Goal: Task Accomplishment & Management: Use online tool/utility

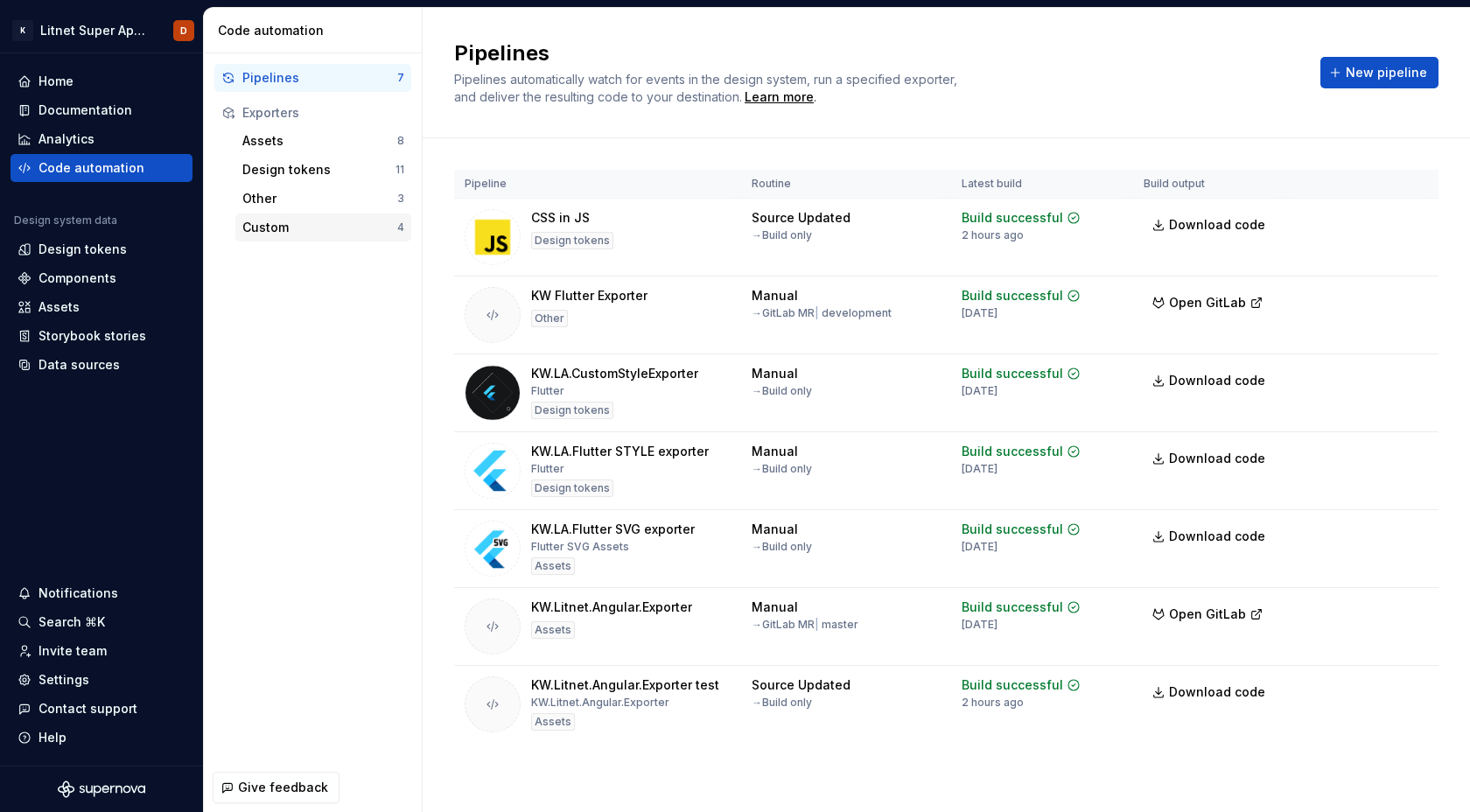
click at [276, 230] on div "Custom" at bounding box center [319, 227] width 155 height 18
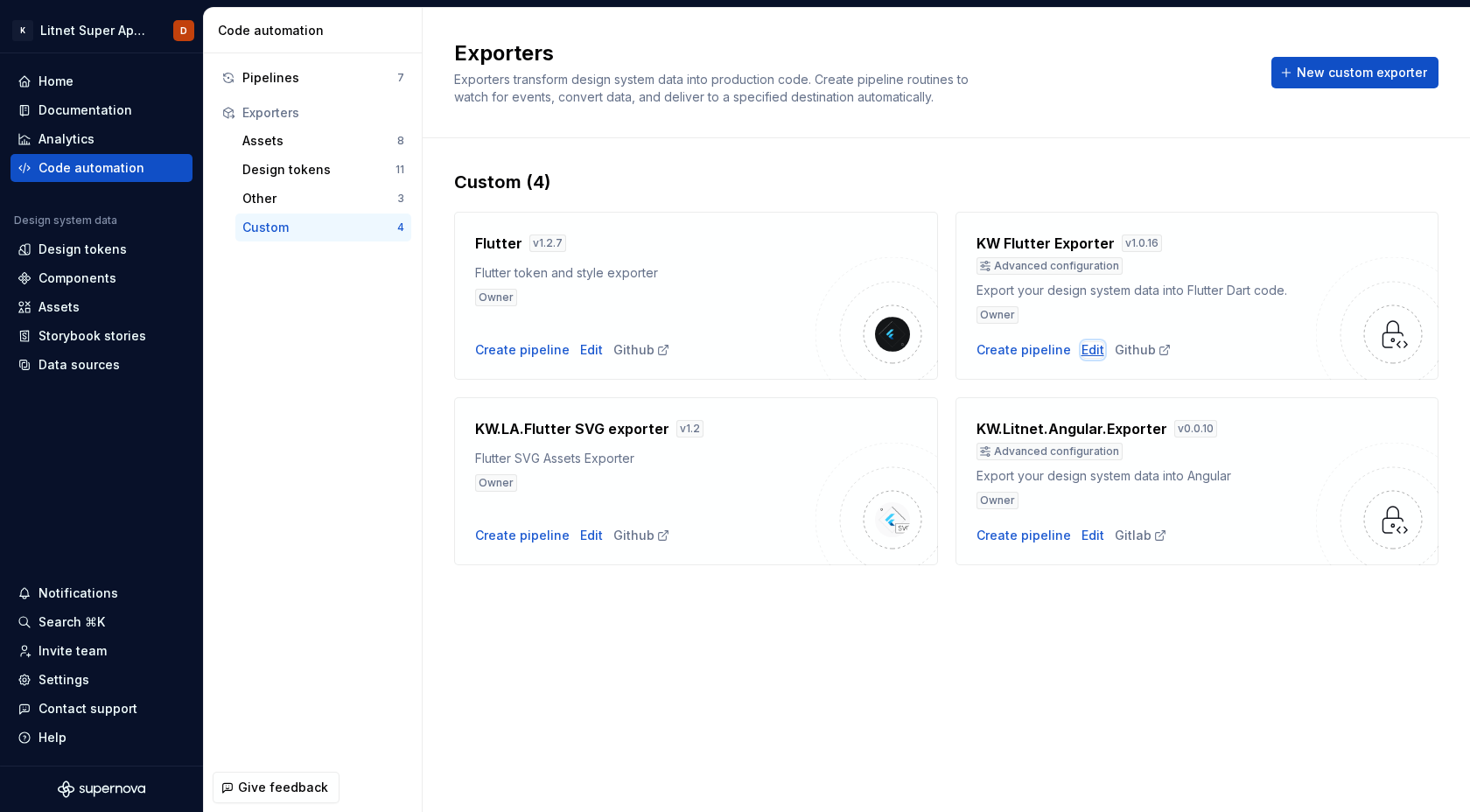
click at [1088, 351] on div "Edit" at bounding box center [1093, 350] width 23 height 18
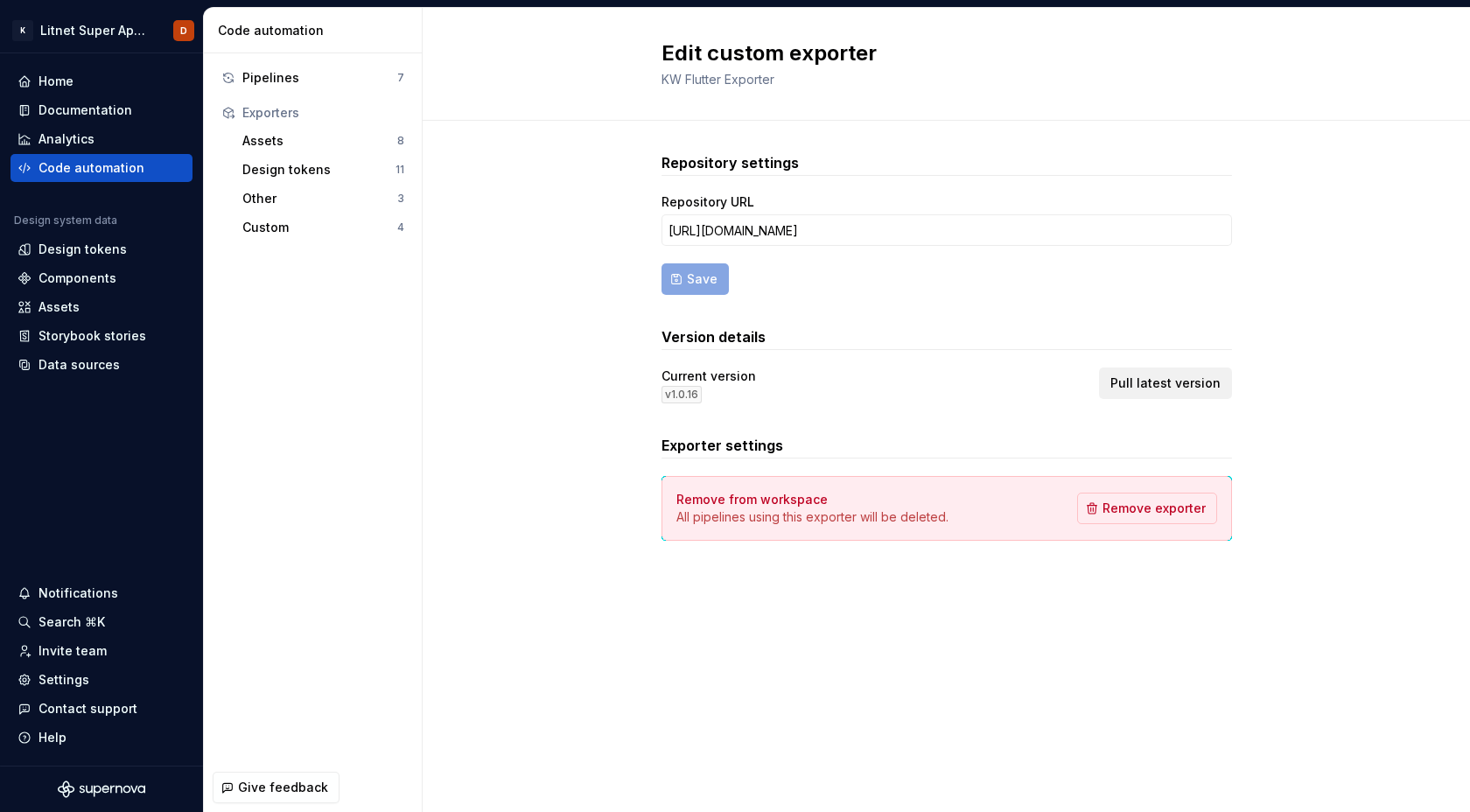
click at [1178, 383] on span "Pull latest version" at bounding box center [1165, 383] width 110 height 18
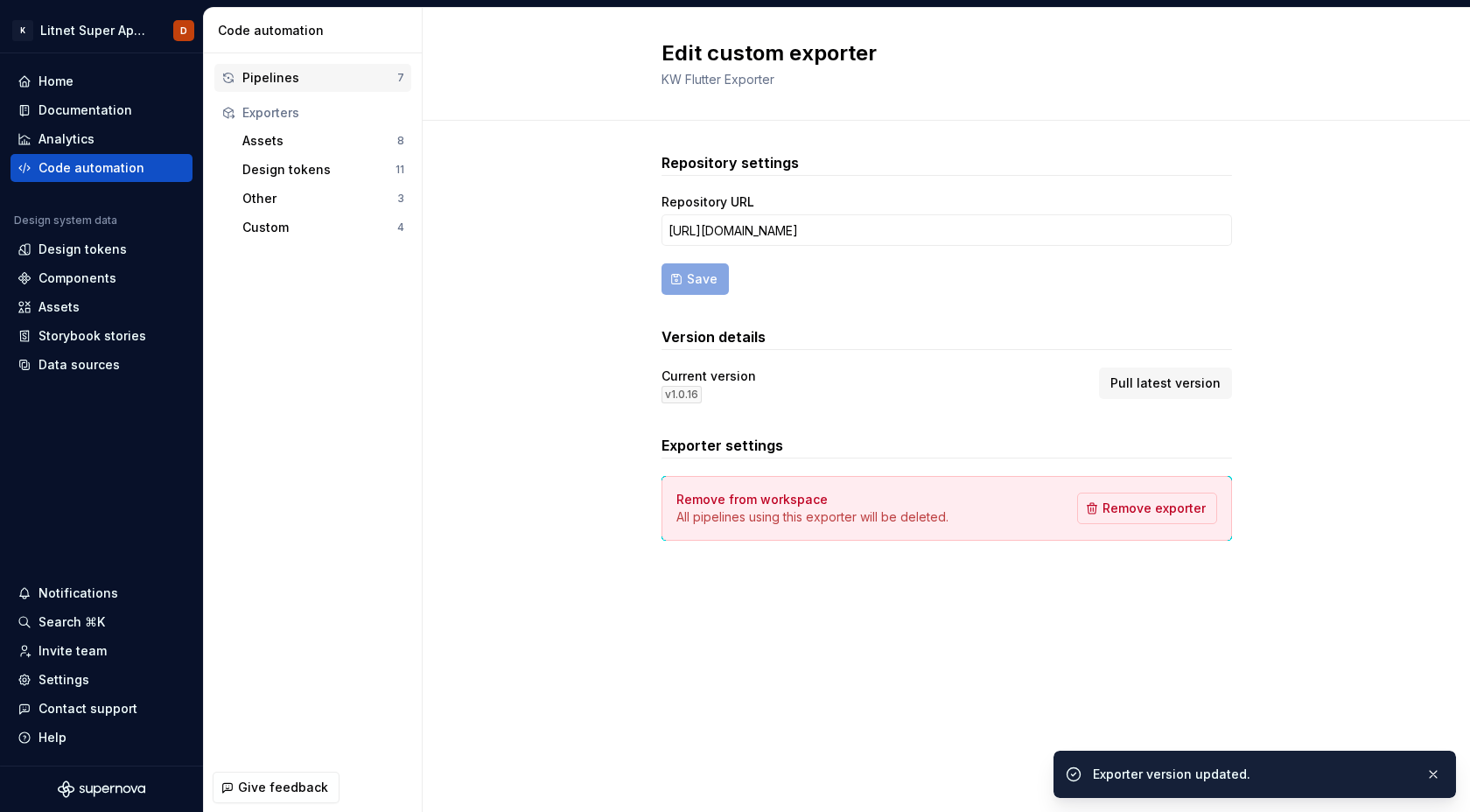
click at [265, 75] on div "Pipelines" at bounding box center [319, 77] width 155 height 18
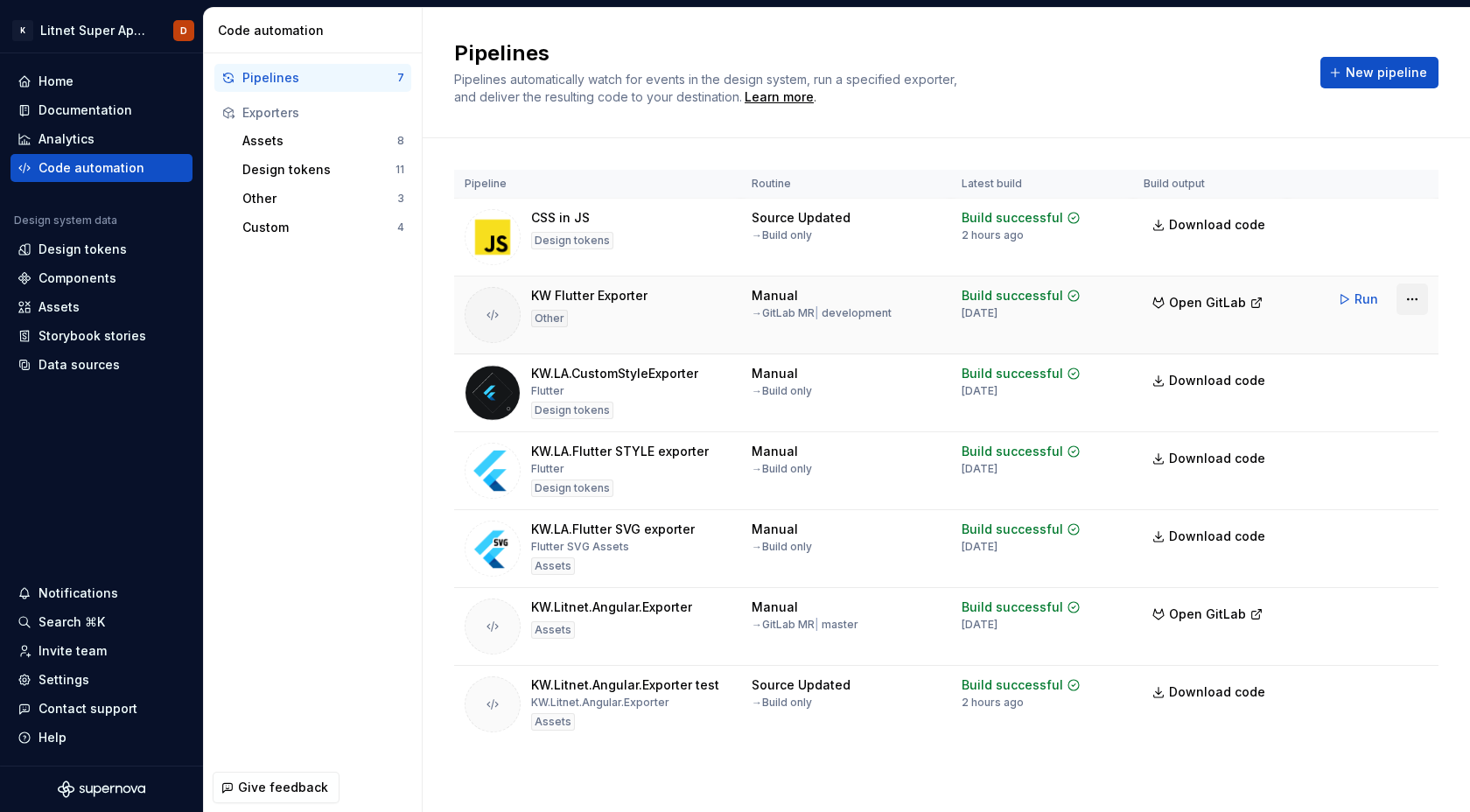
click at [1410, 299] on html "K Litnet Super App 2.0. D Home Documentation Analytics Code automation Design s…" at bounding box center [735, 406] width 1470 height 812
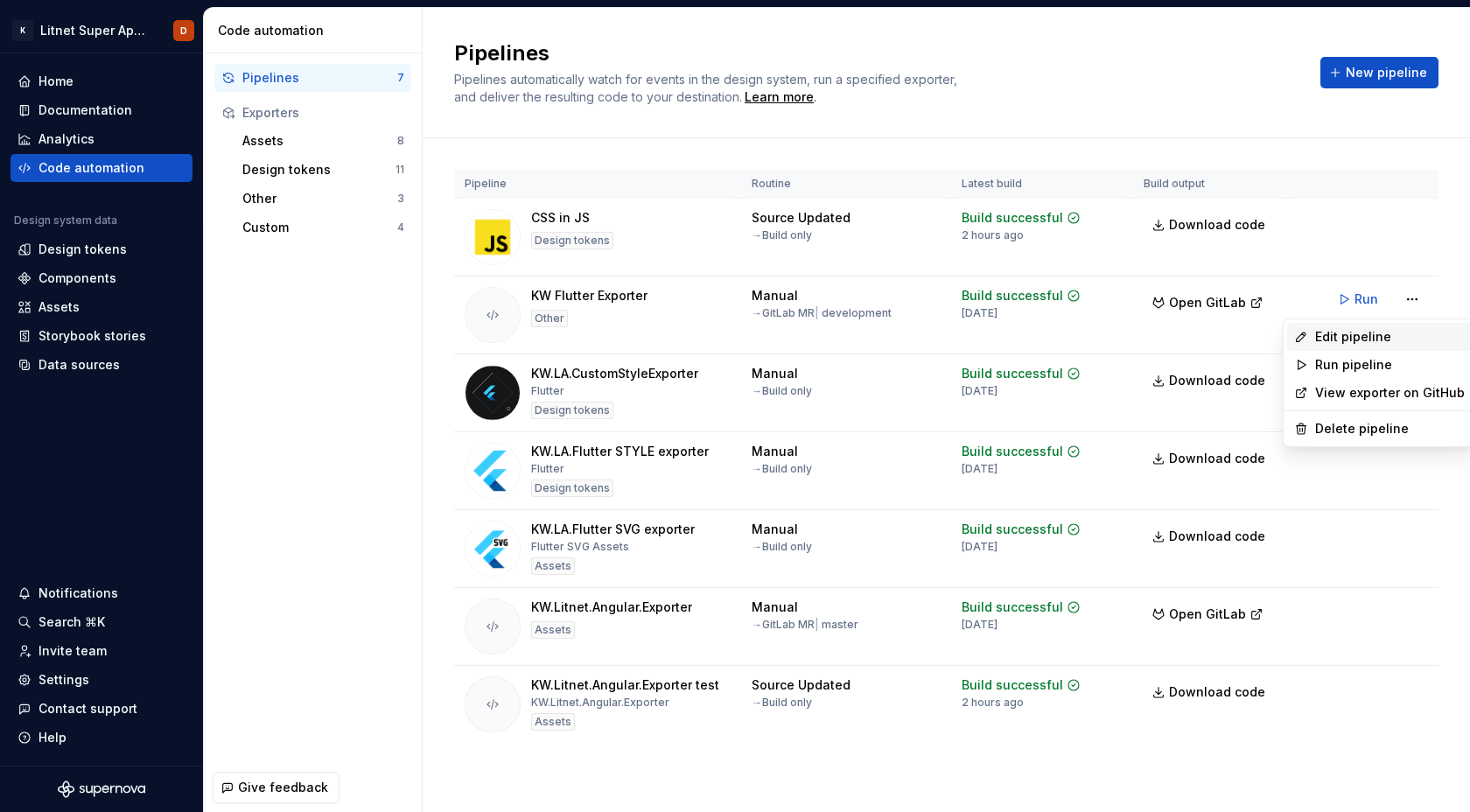
click at [1337, 338] on div "Edit pipeline" at bounding box center [1389, 337] width 150 height 18
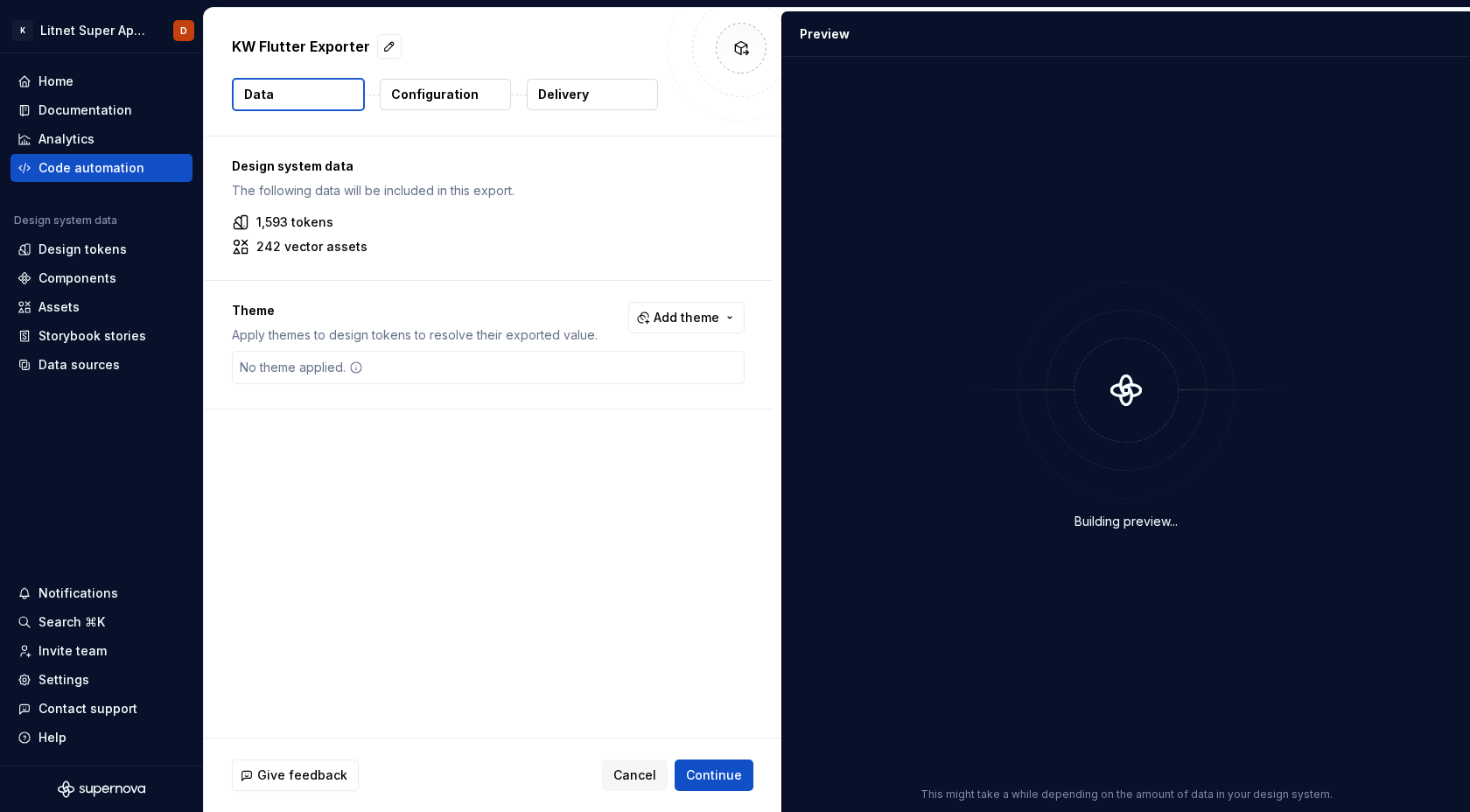
click at [481, 95] on button "Configuration" at bounding box center [444, 94] width 131 height 31
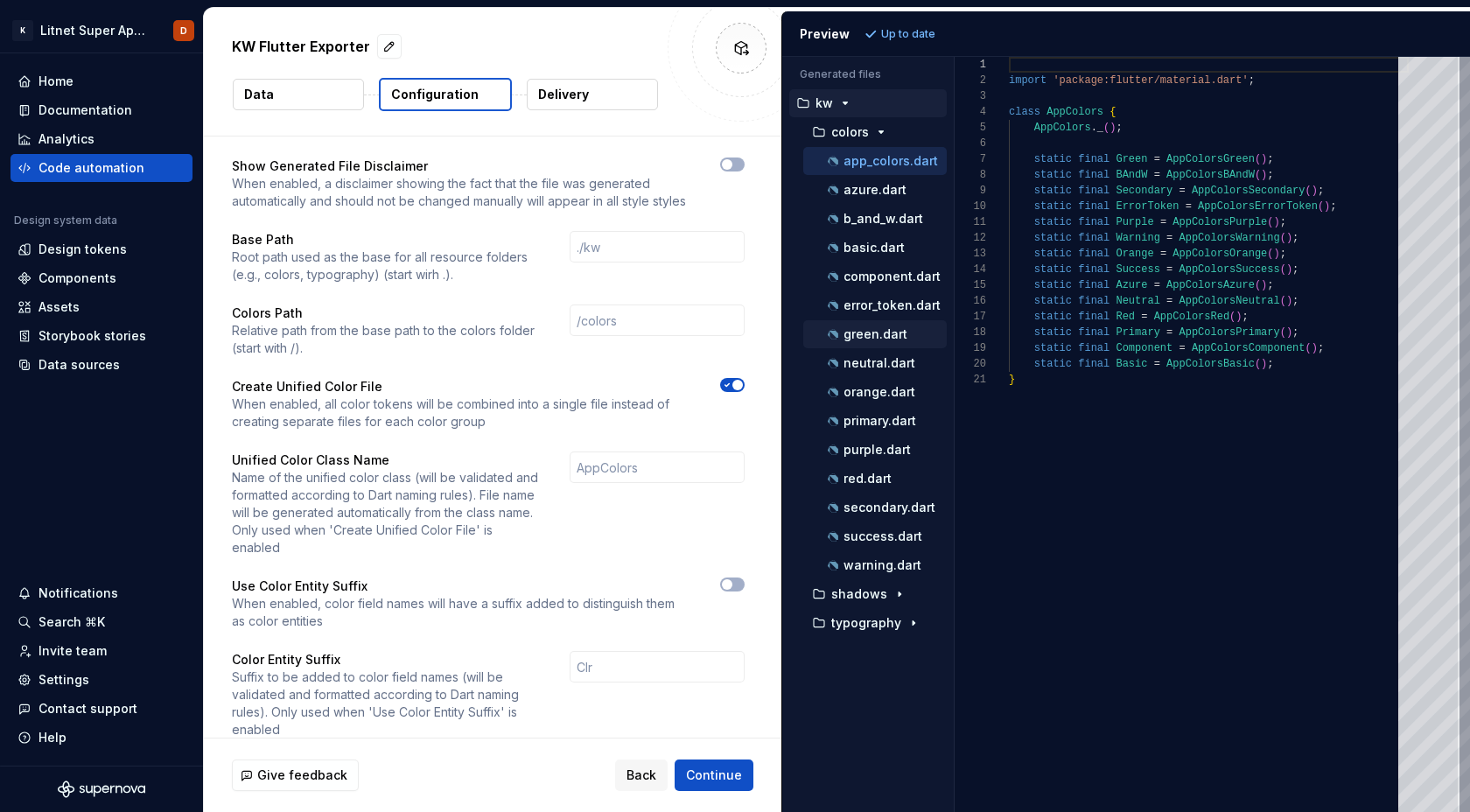
click at [866, 331] on p "green.dart" at bounding box center [875, 334] width 64 height 14
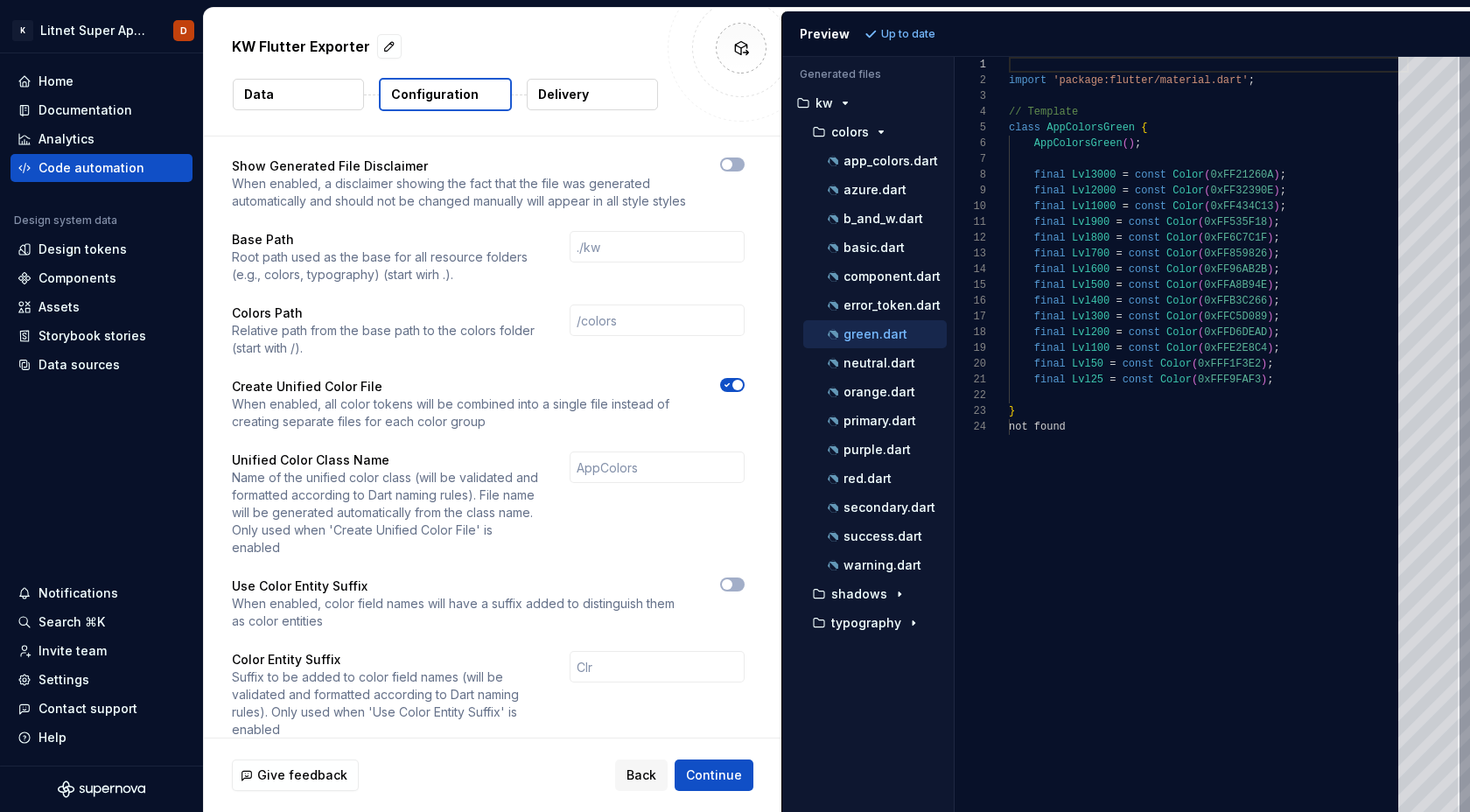
scroll to position [157, 0]
click at [871, 250] on p "basic.dart" at bounding box center [873, 247] width 61 height 14
type textarea "**********"
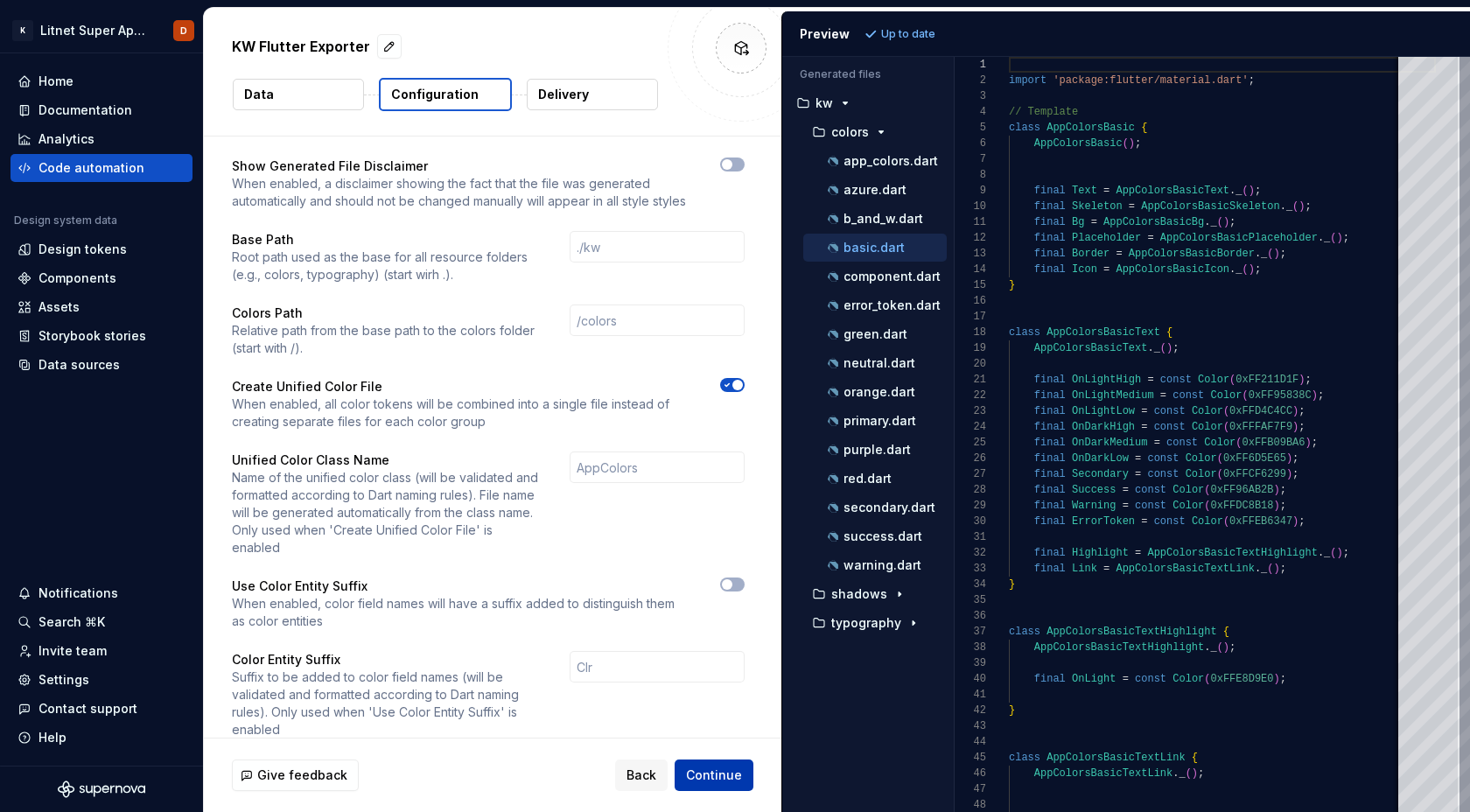
click at [725, 776] on span "Continue" at bounding box center [713, 774] width 56 height 18
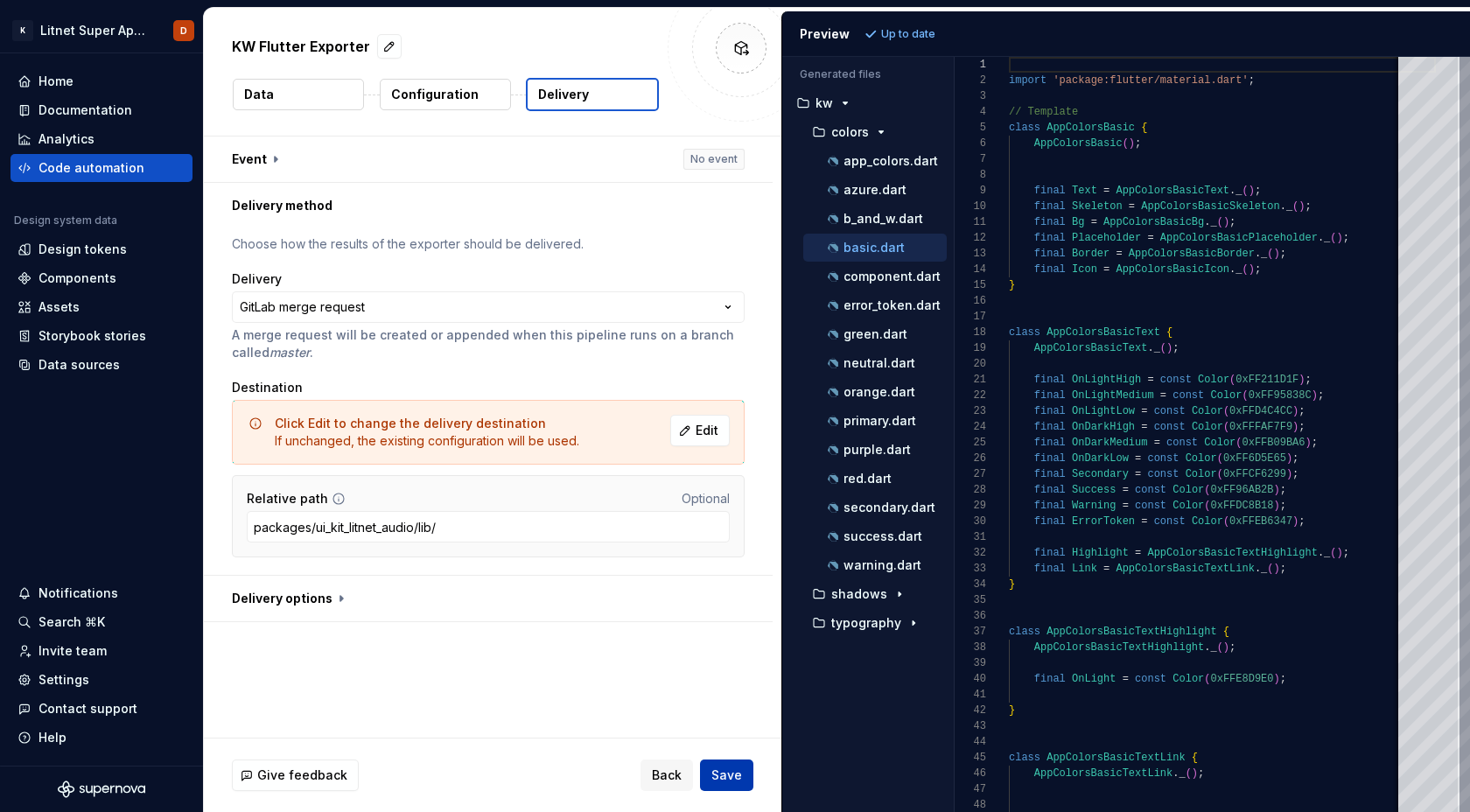
click at [730, 776] on span "Save" at bounding box center [727, 774] width 31 height 18
